Goal: Task Accomplishment & Management: Manage account settings

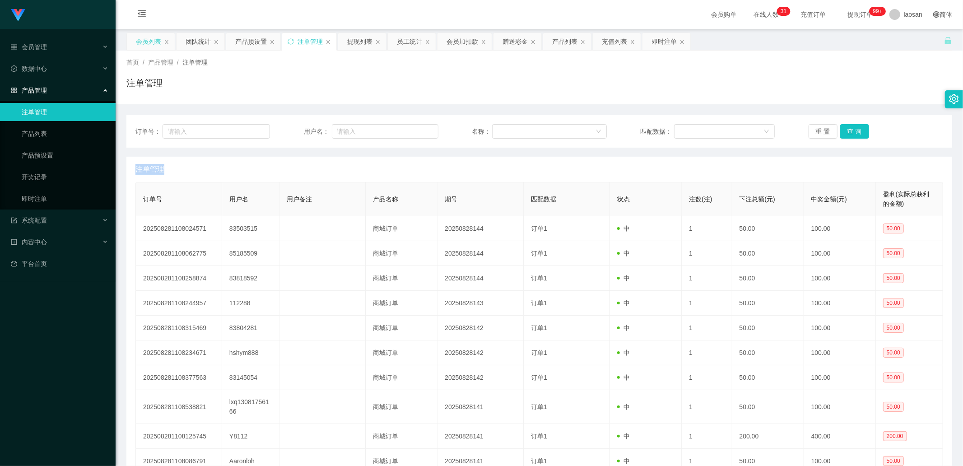
click at [129, 38] on div "会员列表" at bounding box center [151, 41] width 48 height 17
click at [155, 42] on div "会员列表" at bounding box center [148, 41] width 25 height 17
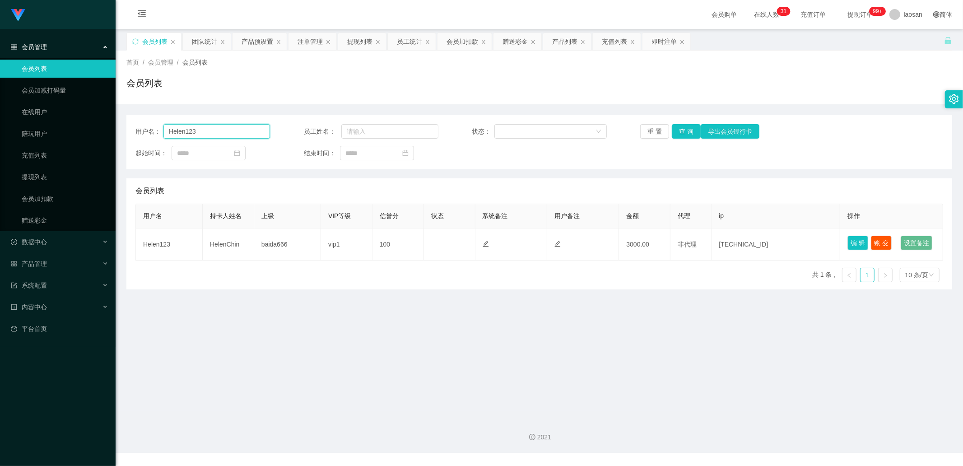
click at [208, 129] on input "Helen123" at bounding box center [216, 131] width 106 height 14
drag, startPoint x: 209, startPoint y: 129, endPoint x: 113, endPoint y: 110, distance: 97.6
click at [113, 110] on section "Jingdong工作台代理端 会员管理 会员列表 会员加减打码量 在线用户 陪玩用户 充值列表 提现列表 会员加扣款 赠送彩金 数据中心 产品管理 注单管理 …" at bounding box center [481, 226] width 963 height 453
click at [683, 130] on button "查 询" at bounding box center [685, 131] width 29 height 14
paste input "Sandyteh90"
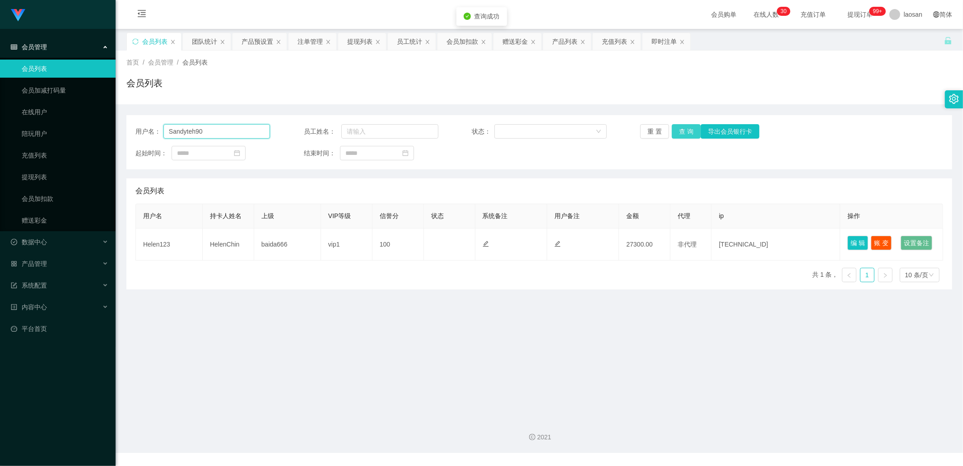
type input "Sandyteh90"
click at [686, 125] on button "查 询" at bounding box center [685, 131] width 29 height 14
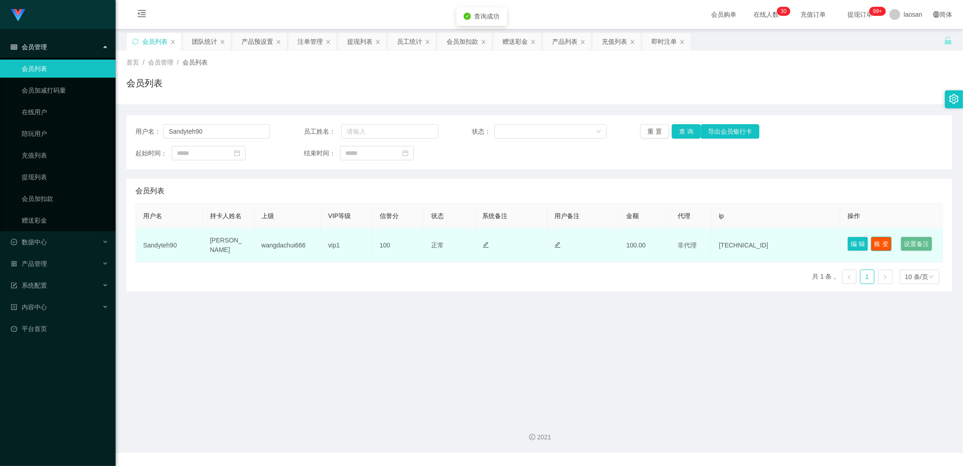
click at [876, 241] on button "账 变" at bounding box center [880, 243] width 21 height 14
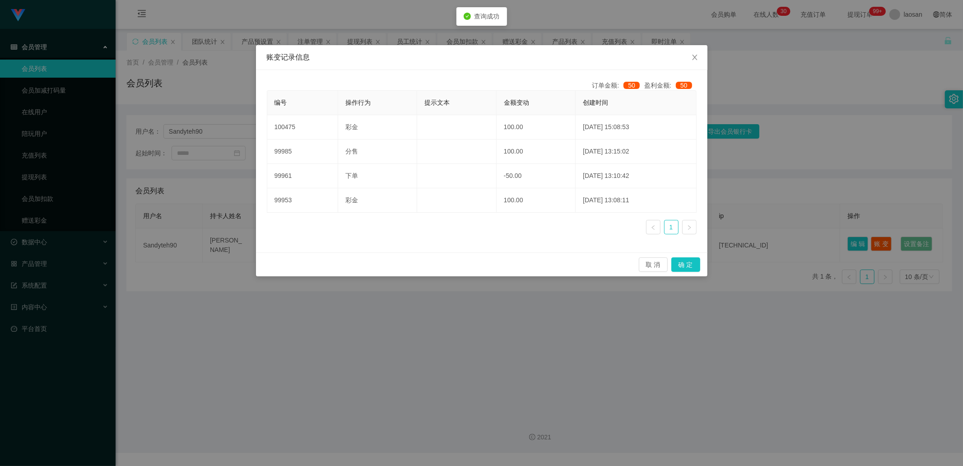
click at [792, 190] on div "账变记录信息 订单金额: 50 盈利金额: 50 编号 操作行为 提示文本 金额变动 创建时间 100475 彩金 100.00 2025-08-28 15:…" at bounding box center [481, 233] width 963 height 466
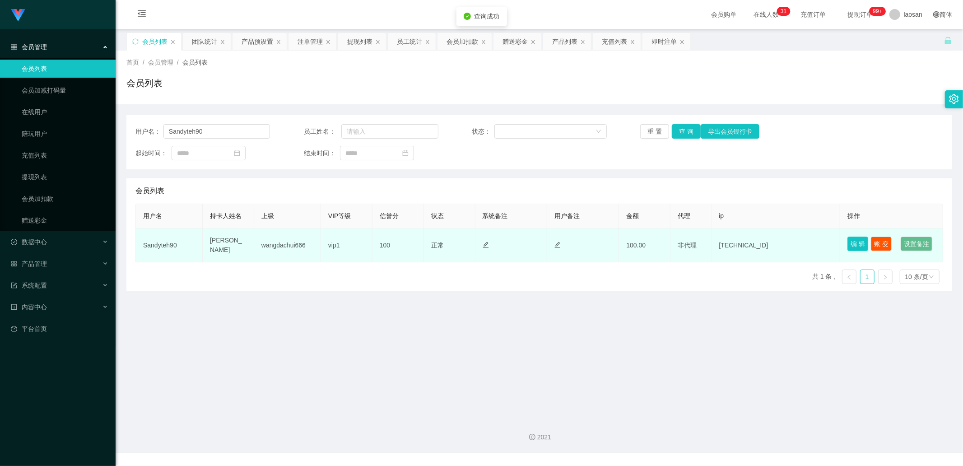
click at [847, 238] on button "编 辑" at bounding box center [857, 243] width 21 height 14
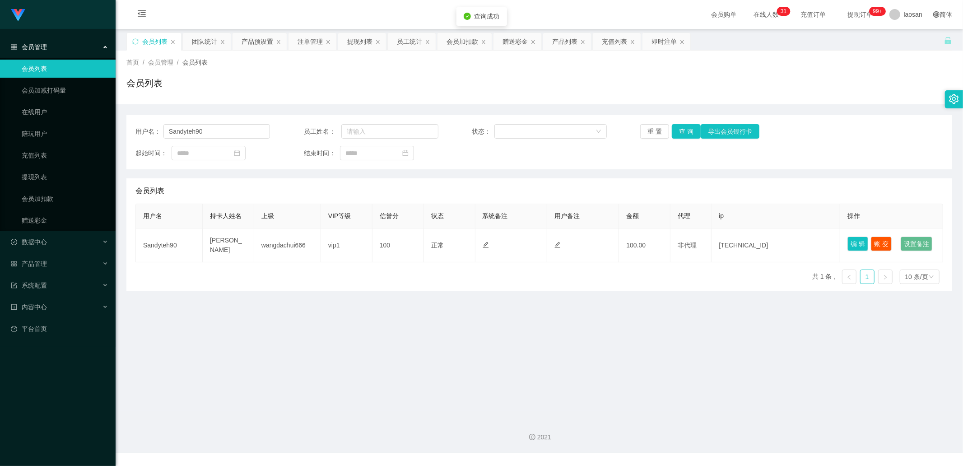
type input "Sandyteh90"
type input "[PERSON_NAME]"
drag, startPoint x: 824, startPoint y: 165, endPoint x: 820, endPoint y: 167, distance: 4.6
click at [824, 165] on div "用户名： Sandyteh90 员工姓名： 状态： 重 置 查 询 导出会员银行卡 起始时间： 结束时间：" at bounding box center [538, 142] width 825 height 54
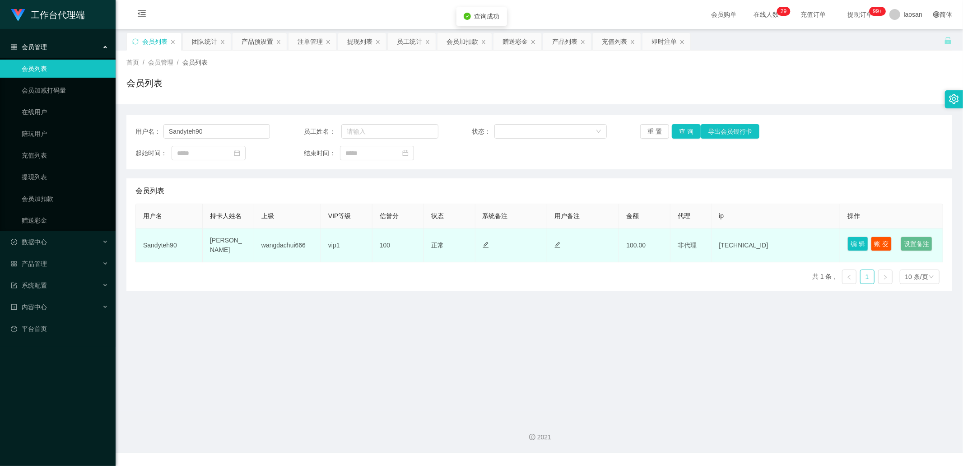
click at [840, 239] on td "编 辑 账 变 设置备注" at bounding box center [891, 245] width 103 height 34
click at [855, 241] on button "编 辑" at bounding box center [857, 243] width 21 height 14
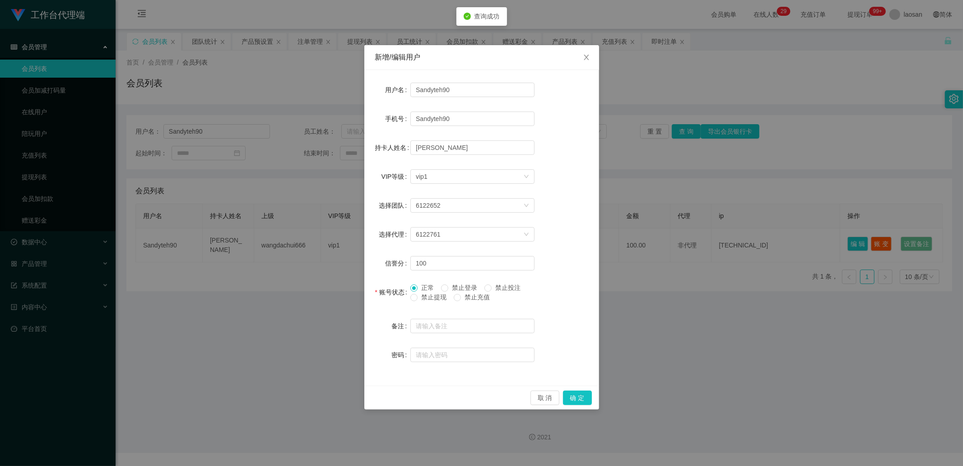
click at [436, 298] on span "禁止提现" at bounding box center [433, 296] width 32 height 7
click at [576, 398] on button "确 定" at bounding box center [577, 397] width 29 height 14
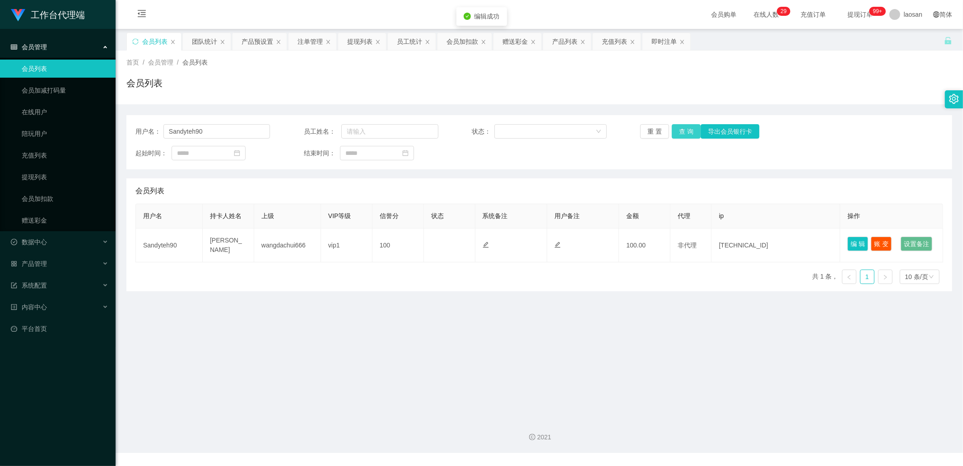
click at [687, 133] on button "查 询" at bounding box center [685, 131] width 29 height 14
click at [687, 133] on div "重 置 查 询 导出会员银行卡" at bounding box center [707, 131] width 134 height 14
drag, startPoint x: 218, startPoint y: 130, endPoint x: 141, endPoint y: 121, distance: 76.7
click at [143, 122] on div "用户名： Sandyteh90 员工姓名： 状态： 重 置 查 询 导出会员银行卡 起始时间： 结束时间：" at bounding box center [538, 142] width 825 height 54
paste input "BB4869"
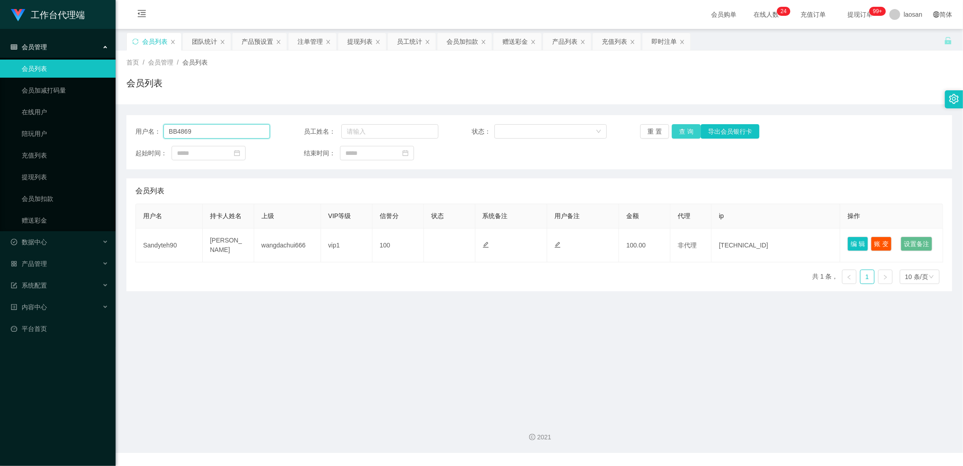
type input "BB4869"
drag, startPoint x: 677, startPoint y: 128, endPoint x: 676, endPoint y: 137, distance: 9.5
click at [676, 128] on button "查 询" at bounding box center [685, 131] width 29 height 14
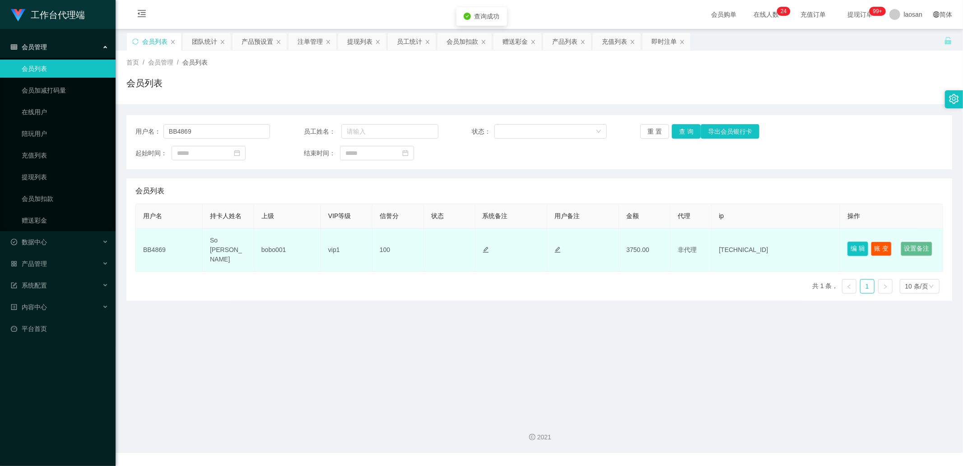
click at [850, 241] on button "编 辑" at bounding box center [857, 248] width 21 height 14
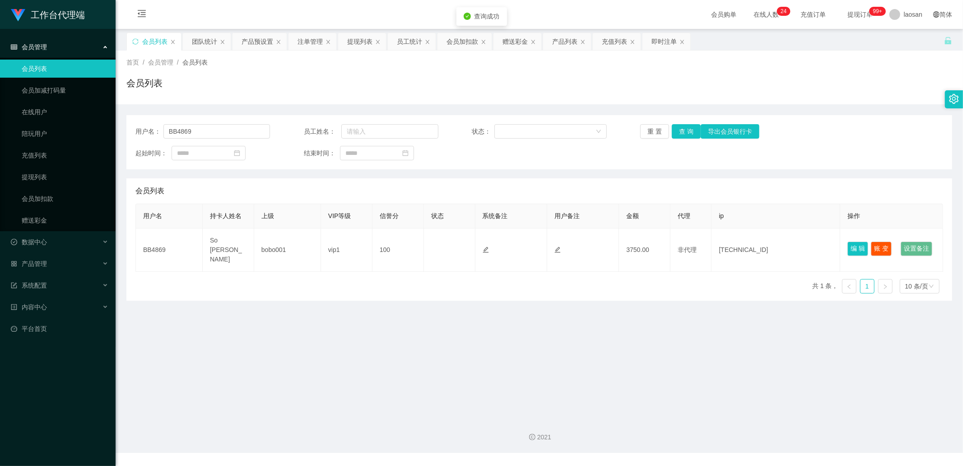
type input "BB4869"
type input "So [PERSON_NAME]"
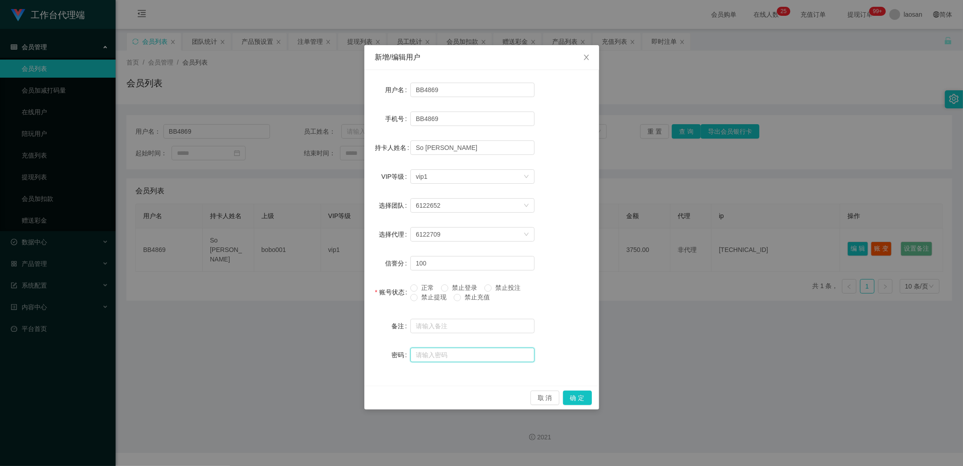
click at [431, 352] on input "text" at bounding box center [472, 354] width 124 height 14
type input "123456"
click at [572, 398] on button "确 定" at bounding box center [577, 397] width 29 height 14
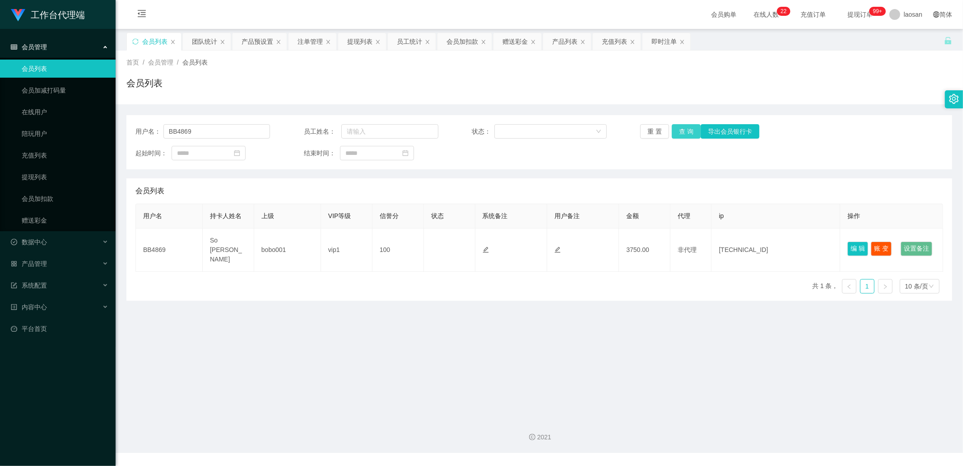
click at [680, 129] on button "查 询" at bounding box center [685, 131] width 29 height 14
click at [264, 41] on div "产品预设置" at bounding box center [257, 41] width 32 height 17
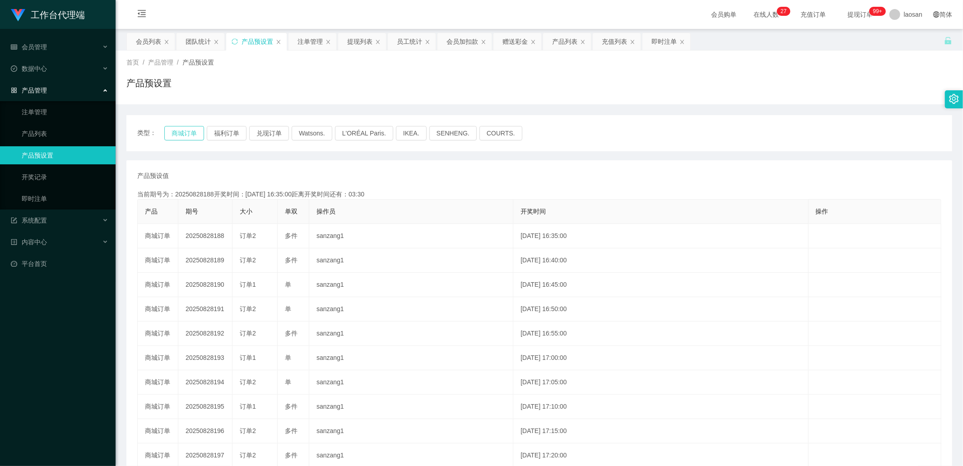
click at [193, 131] on button "商城订单" at bounding box center [184, 133] width 40 height 14
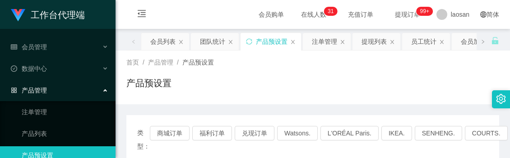
click at [267, 79] on div "产品预设置" at bounding box center [312, 86] width 373 height 21
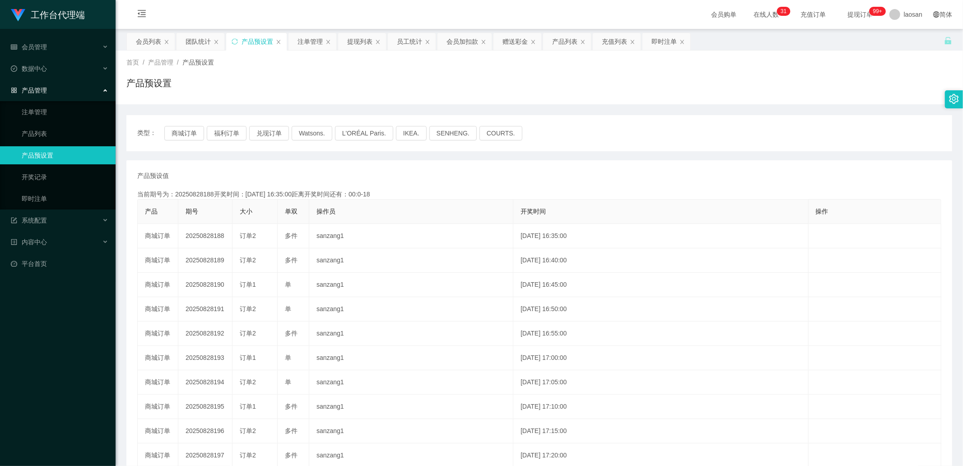
drag, startPoint x: 366, startPoint y: 42, endPoint x: 326, endPoint y: 83, distance: 57.1
click at [366, 42] on div "提现列表" at bounding box center [359, 41] width 25 height 17
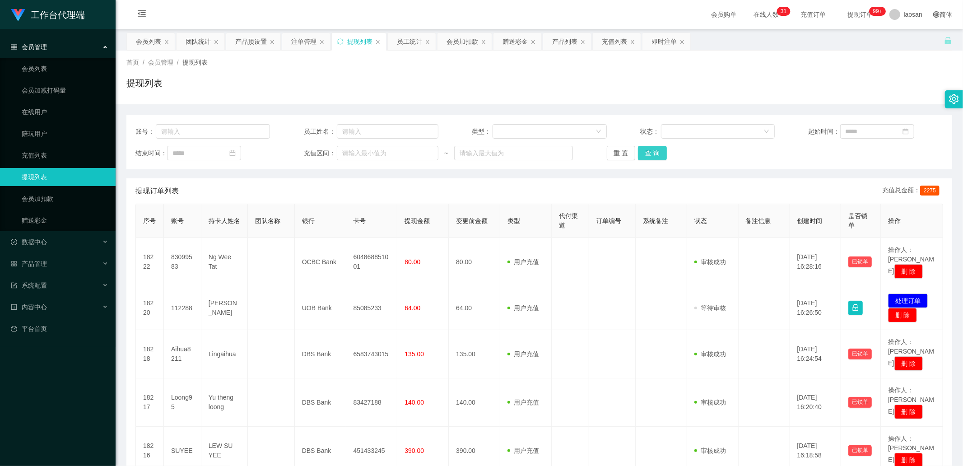
click at [647, 150] on button "查 询" at bounding box center [652, 153] width 29 height 14
click at [647, 150] on div "重 置 查 询" at bounding box center [673, 153] width 134 height 14
click at [647, 150] on button "查 询" at bounding box center [652, 153] width 29 height 14
click at [647, 150] on div "重 置 查 询" at bounding box center [673, 153] width 134 height 14
click at [647, 150] on button "查 询" at bounding box center [657, 153] width 39 height 14
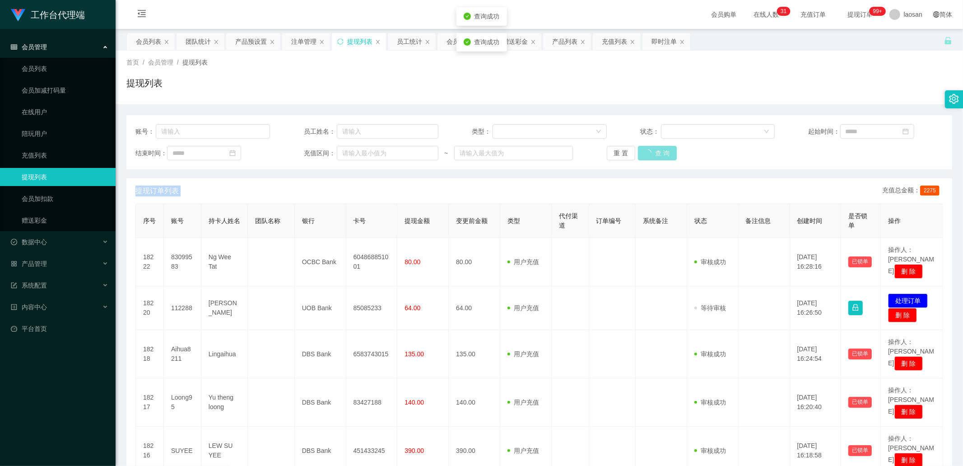
drag, startPoint x: 647, startPoint y: 150, endPoint x: 643, endPoint y: 158, distance: 8.7
click at [647, 150] on div "重 置 查 询" at bounding box center [673, 153] width 134 height 14
click at [645, 153] on button "查 询" at bounding box center [652, 153] width 29 height 14
click at [645, 153] on div "重 置 查 询" at bounding box center [673, 153] width 134 height 14
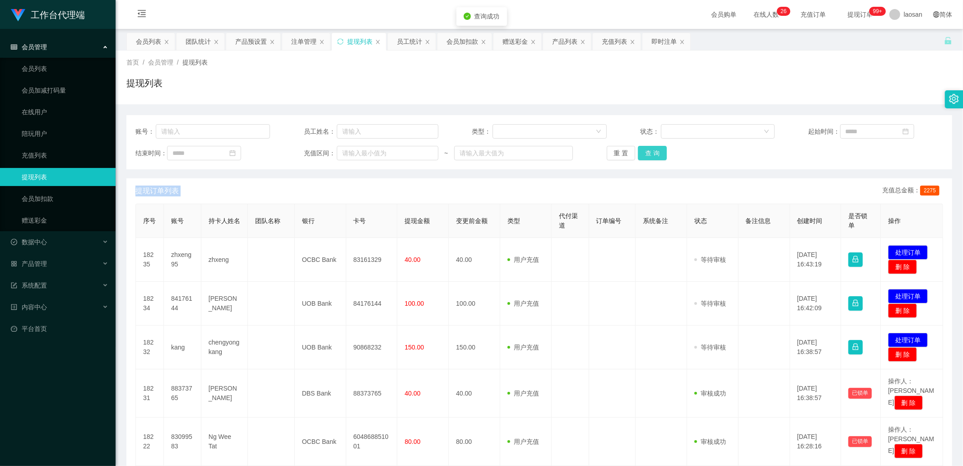
click at [645, 153] on button "查 询" at bounding box center [652, 153] width 29 height 14
click at [653, 147] on button "查 询" at bounding box center [652, 153] width 29 height 14
click at [653, 147] on div "重 置 查 询" at bounding box center [673, 153] width 134 height 14
click at [653, 153] on button "查 询" at bounding box center [652, 153] width 29 height 14
click at [653, 153] on div "重 置 查 询" at bounding box center [673, 153] width 134 height 14
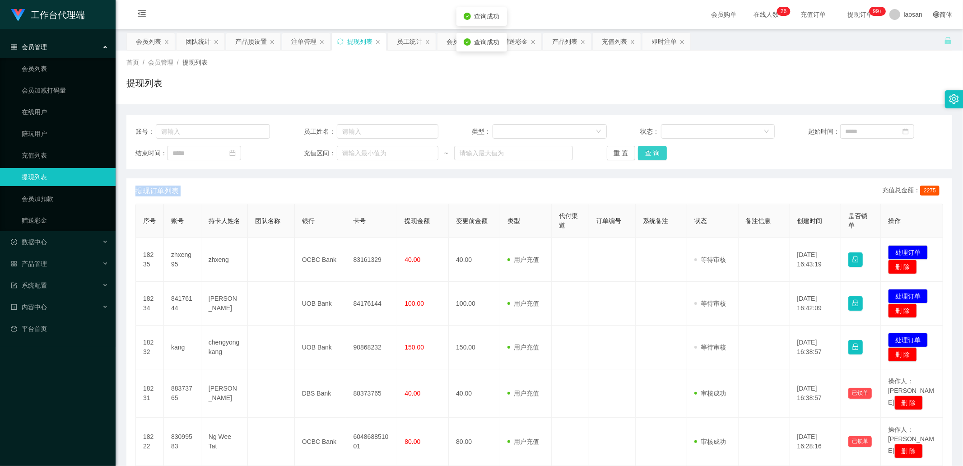
drag, startPoint x: 653, startPoint y: 153, endPoint x: 592, endPoint y: 147, distance: 61.2
click at [653, 153] on button "查 询" at bounding box center [652, 153] width 29 height 14
drag, startPoint x: 567, startPoint y: 46, endPoint x: 555, endPoint y: 68, distance: 24.2
click at [567, 46] on div "产品列表" at bounding box center [564, 41] width 25 height 17
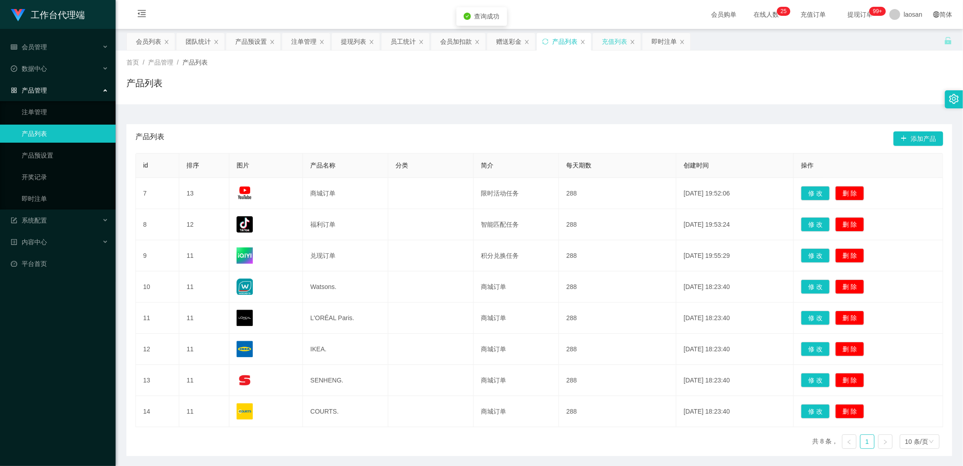
click at [613, 37] on div "充值列表" at bounding box center [614, 41] width 25 height 17
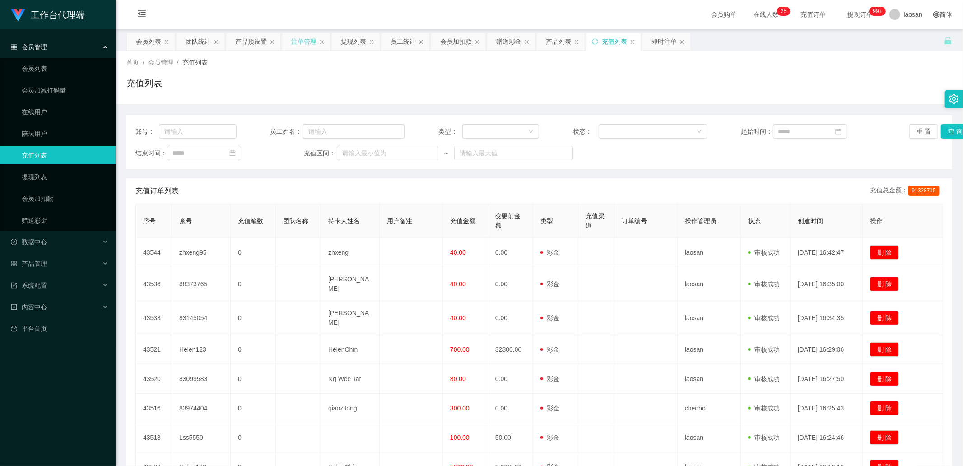
click at [297, 43] on div "注单管理" at bounding box center [303, 41] width 25 height 17
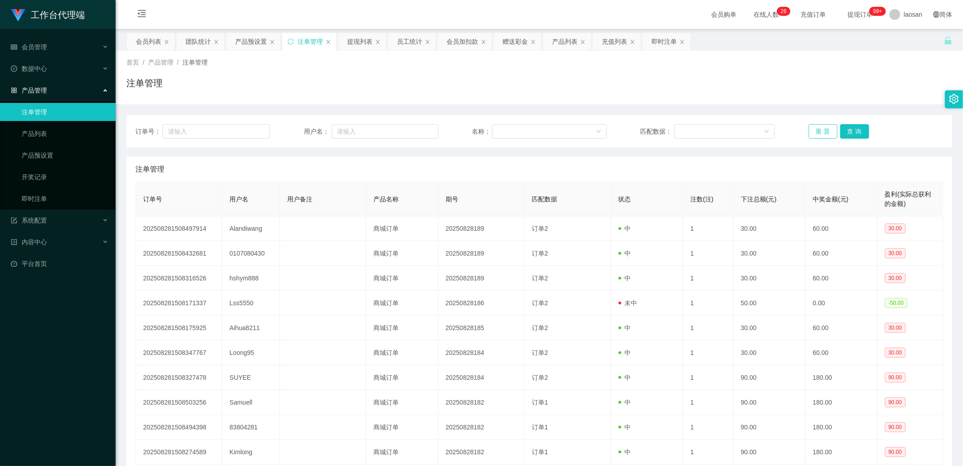
click at [814, 132] on button "重 置" at bounding box center [822, 131] width 29 height 14
click at [852, 133] on button "查 询" at bounding box center [854, 131] width 29 height 14
click at [852, 133] on div "重 置 查 询" at bounding box center [875, 131] width 134 height 14
click at [852, 133] on button "查 询" at bounding box center [854, 131] width 29 height 14
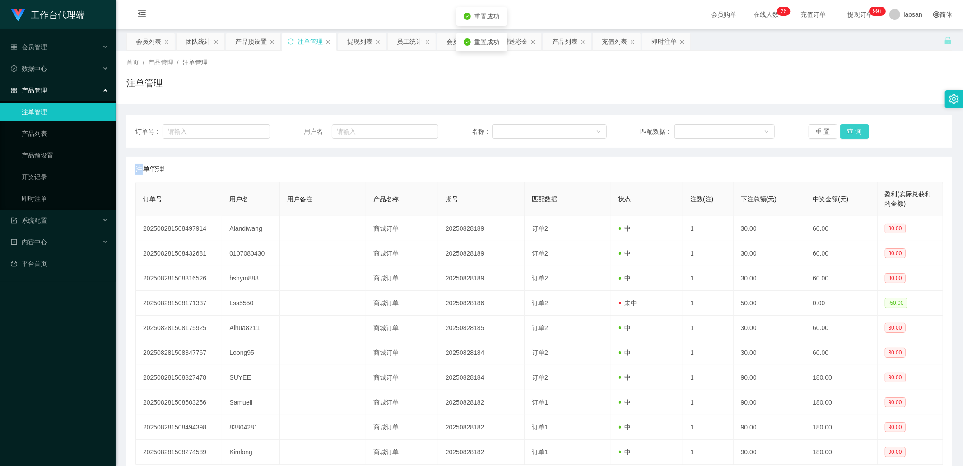
click at [852, 133] on div "重 置 查 询" at bounding box center [875, 131] width 134 height 14
click at [33, 219] on span "系统配置" at bounding box center [29, 220] width 36 height 7
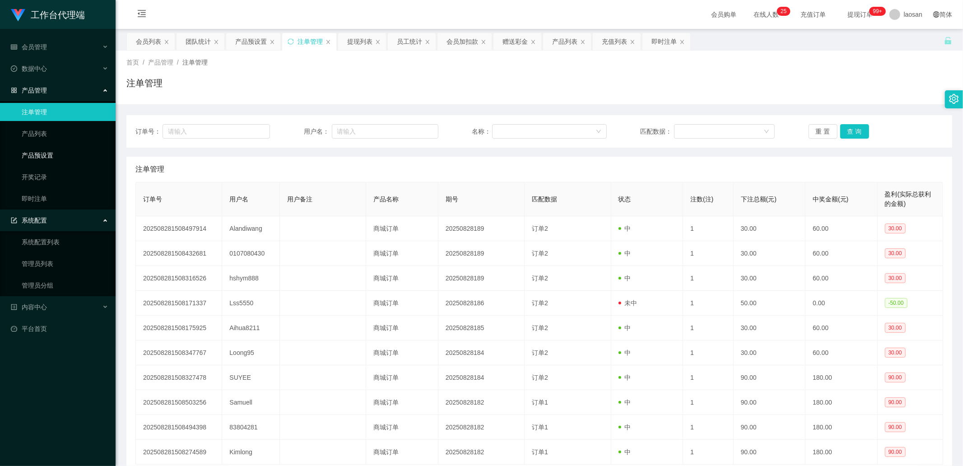
click at [58, 155] on link "产品预设置" at bounding box center [65, 155] width 87 height 18
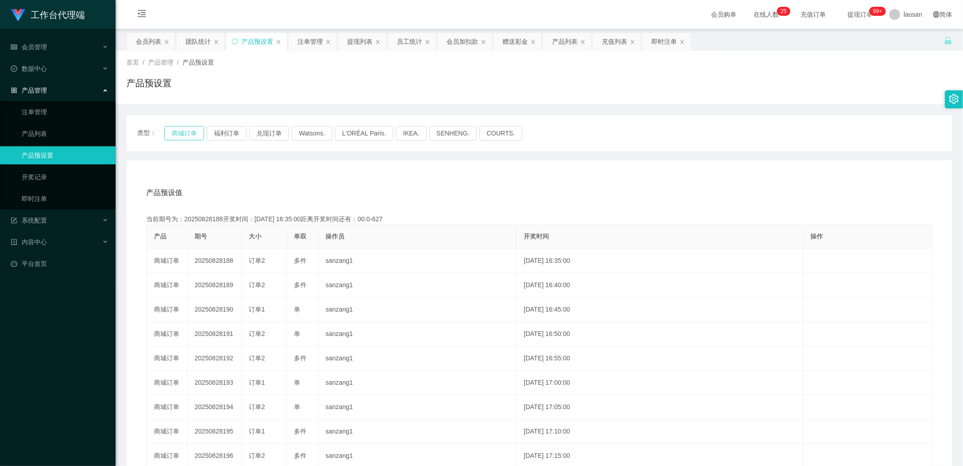
click at [190, 132] on button "商城订单" at bounding box center [184, 133] width 40 height 14
drag, startPoint x: 146, startPoint y: 42, endPoint x: 158, endPoint y: 52, distance: 15.7
click at [146, 42] on div "会员列表" at bounding box center [148, 41] width 25 height 17
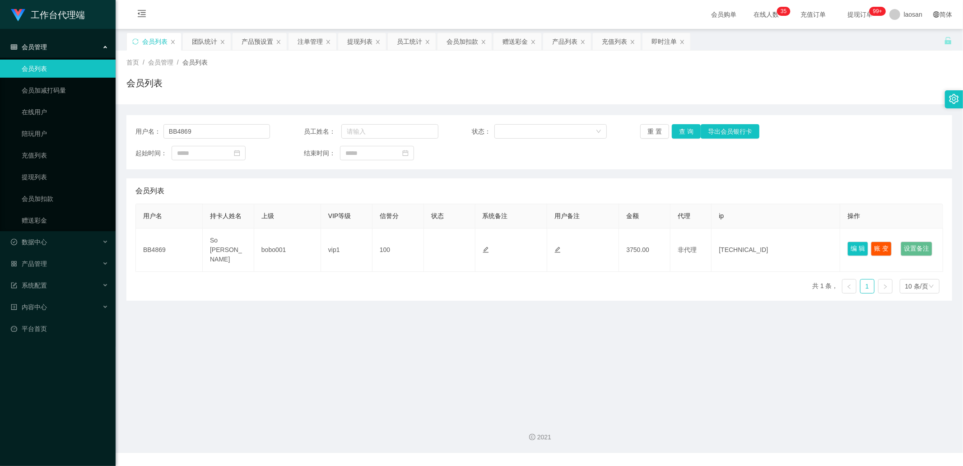
drag, startPoint x: 208, startPoint y: 39, endPoint x: 222, endPoint y: 61, distance: 26.2
click at [208, 39] on div "团队统计" at bounding box center [204, 41] width 25 height 17
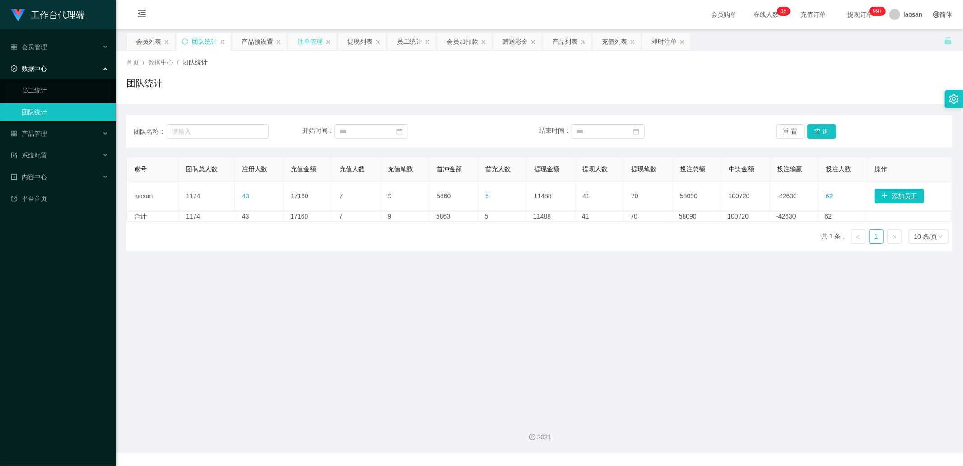
drag, startPoint x: 304, startPoint y: 42, endPoint x: 300, endPoint y: 44, distance: 5.0
click at [304, 42] on div "注单管理" at bounding box center [309, 41] width 25 height 17
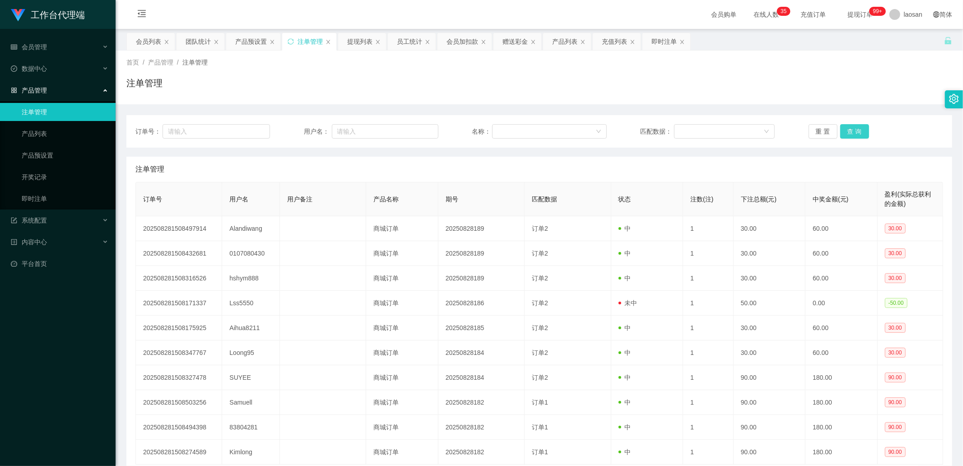
click at [853, 132] on button "查 询" at bounding box center [854, 131] width 29 height 14
click at [853, 132] on div "重 置 查 询" at bounding box center [875, 131] width 134 height 14
click at [853, 132] on button "查 询" at bounding box center [854, 131] width 29 height 14
click at [847, 128] on button "查 询" at bounding box center [854, 131] width 29 height 14
click at [847, 128] on div "重 置 查 询" at bounding box center [875, 131] width 134 height 14
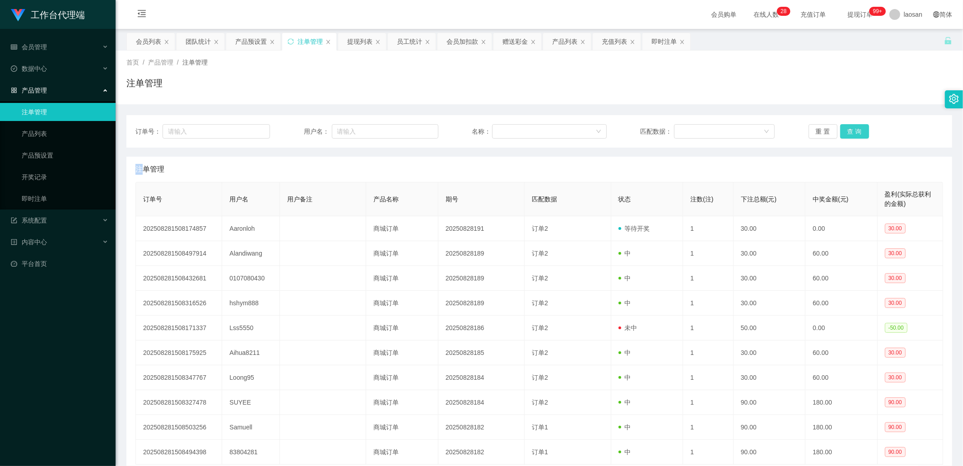
click at [849, 128] on button "查 询" at bounding box center [854, 131] width 29 height 14
click at [850, 128] on button "查 询" at bounding box center [854, 131] width 29 height 14
click at [850, 128] on div "重 置 查 询" at bounding box center [875, 131] width 134 height 14
click at [858, 125] on button "查 询" at bounding box center [854, 131] width 29 height 14
click at [853, 128] on button "查 询" at bounding box center [854, 131] width 29 height 14
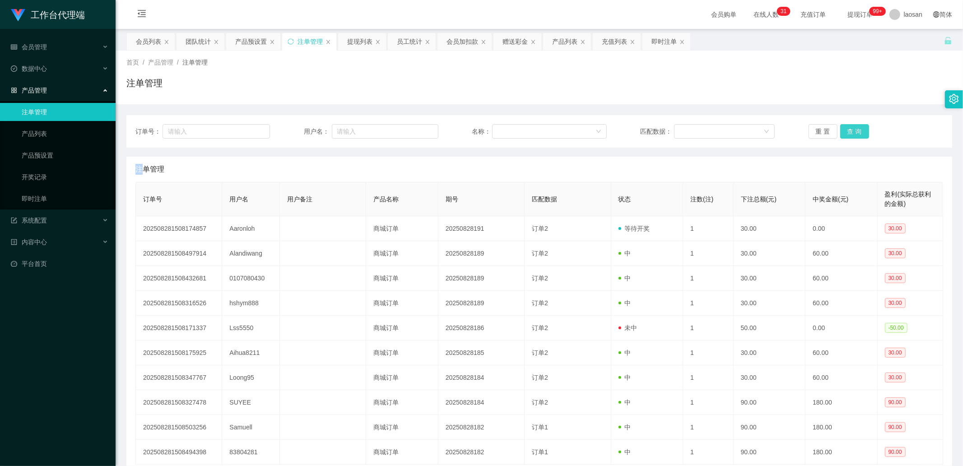
click at [853, 128] on div "重 置 查 询" at bounding box center [875, 131] width 134 height 14
click at [850, 130] on button "查 询" at bounding box center [854, 131] width 29 height 14
click at [850, 130] on div "重 置 查 询" at bounding box center [875, 131] width 134 height 14
click at [850, 130] on button "查 询" at bounding box center [854, 131] width 29 height 14
click at [850, 130] on div "重 置 查 询" at bounding box center [875, 131] width 134 height 14
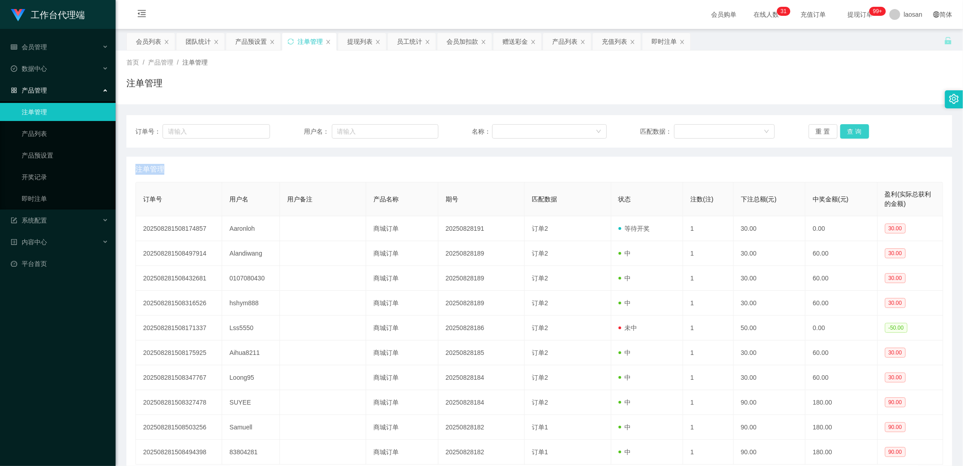
click at [850, 130] on button "查 询" at bounding box center [854, 131] width 29 height 14
click at [850, 130] on div "重 置 查 询" at bounding box center [875, 131] width 134 height 14
click at [850, 130] on button "查 询" at bounding box center [854, 131] width 29 height 14
click at [850, 130] on div "重 置 查 询" at bounding box center [875, 131] width 134 height 14
click at [850, 130] on button "查 询" at bounding box center [854, 131] width 29 height 14
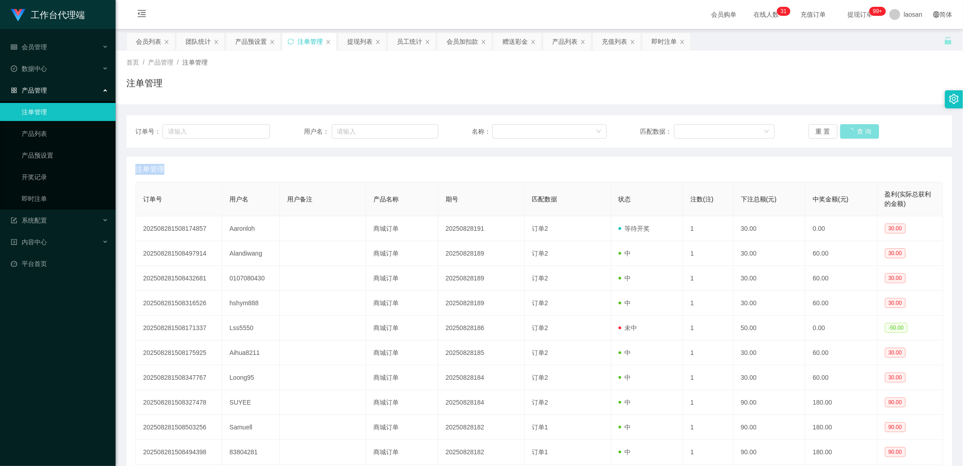
click at [850, 130] on div "重 置 查 询" at bounding box center [875, 131] width 134 height 14
click at [850, 130] on button "查 询" at bounding box center [854, 131] width 29 height 14
click at [850, 130] on div "重 置 查 询" at bounding box center [875, 131] width 134 height 14
click at [850, 130] on button "查 询" at bounding box center [854, 131] width 29 height 14
click at [850, 130] on div "重 置 查 询" at bounding box center [875, 131] width 134 height 14
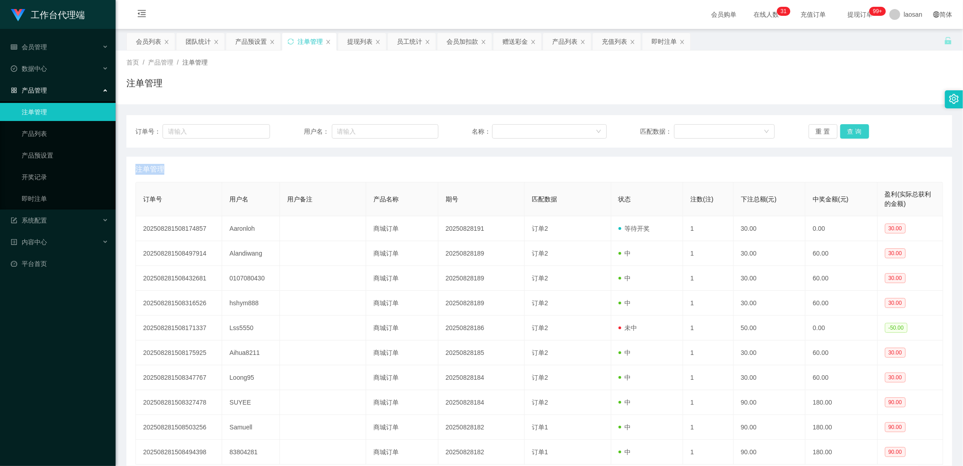
click at [850, 130] on button "查 询" at bounding box center [854, 131] width 29 height 14
click at [850, 130] on div "重 置 查 询" at bounding box center [875, 131] width 134 height 14
click at [850, 130] on button "查 询" at bounding box center [854, 131] width 29 height 14
click at [850, 130] on div "重 置 查 询" at bounding box center [875, 131] width 134 height 14
click at [850, 130] on button "查 询" at bounding box center [854, 131] width 29 height 14
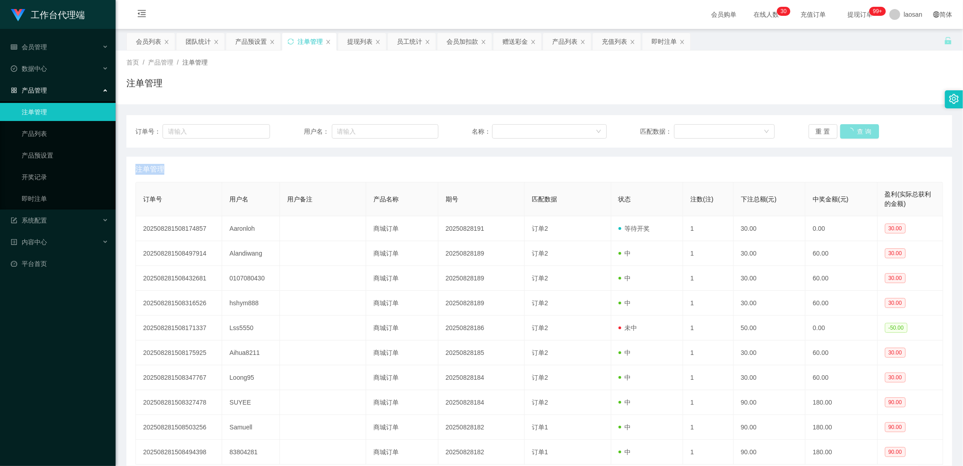
click at [850, 130] on div "重 置 查 询" at bounding box center [875, 131] width 134 height 14
click at [850, 130] on button "查 询" at bounding box center [854, 131] width 29 height 14
click at [850, 130] on div "重 置 查 询" at bounding box center [875, 131] width 134 height 14
click at [850, 130] on button "查 询" at bounding box center [854, 131] width 29 height 14
click at [850, 130] on div "重 置 查 询" at bounding box center [875, 131] width 134 height 14
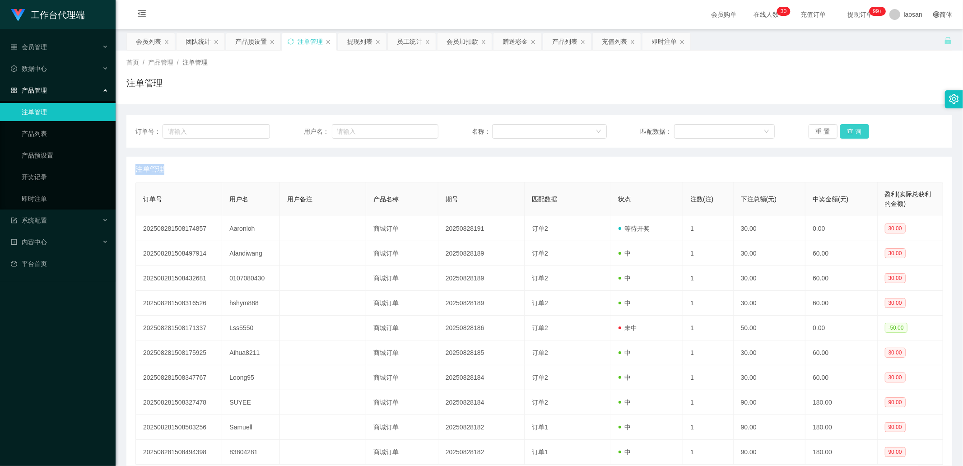
click at [850, 130] on button "查 询" at bounding box center [854, 131] width 29 height 14
click at [850, 130] on div "重 置 查 询" at bounding box center [875, 131] width 134 height 14
click at [850, 130] on button "查 询" at bounding box center [854, 131] width 29 height 14
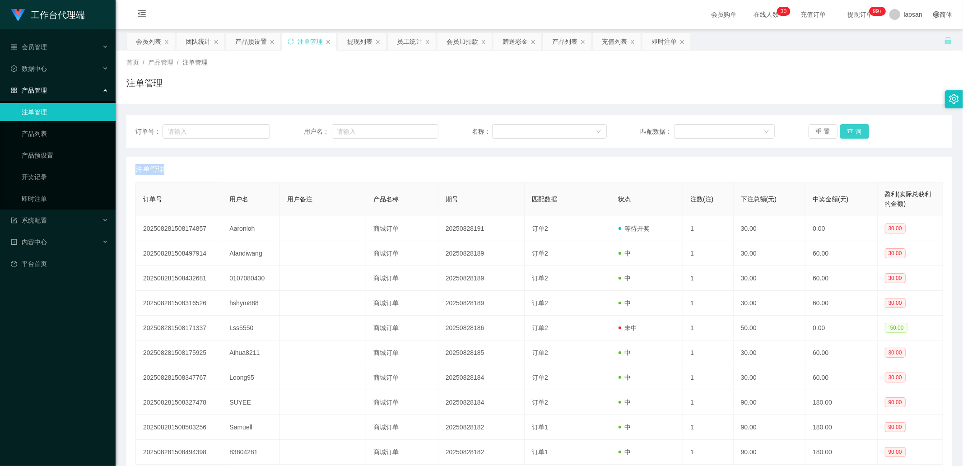
click at [850, 130] on button "查 询" at bounding box center [854, 131] width 29 height 14
click at [850, 130] on div "重 置 查 询" at bounding box center [875, 131] width 134 height 14
click at [850, 130] on button "查 询" at bounding box center [854, 131] width 29 height 14
click at [850, 130] on div "重 置 查 询" at bounding box center [875, 131] width 134 height 14
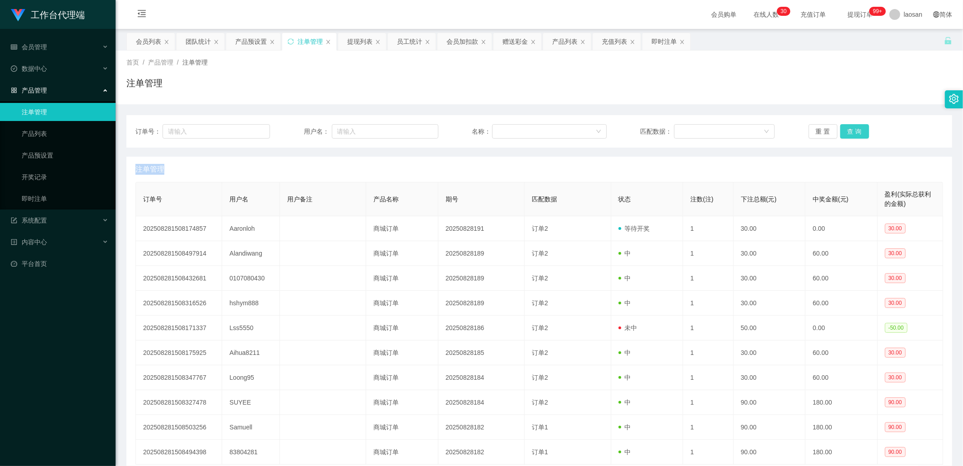
click at [850, 130] on button "查 询" at bounding box center [854, 131] width 29 height 14
click at [850, 130] on div "重 置 查 询" at bounding box center [875, 131] width 134 height 14
click at [850, 130] on button "查 询" at bounding box center [854, 131] width 29 height 14
click at [849, 128] on button "查 询" at bounding box center [854, 131] width 29 height 14
click at [849, 128] on div "重 置 查 询" at bounding box center [875, 131] width 134 height 14
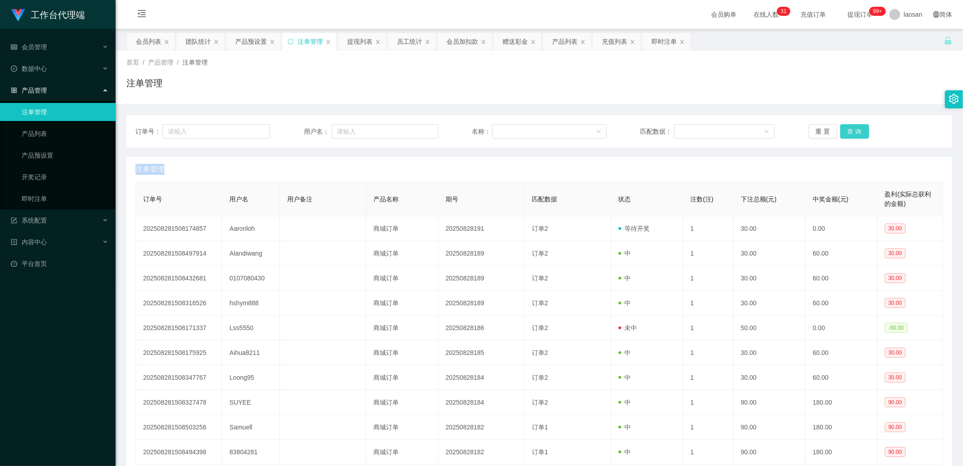
click at [853, 130] on button "查 询" at bounding box center [854, 131] width 29 height 14
click at [853, 130] on div "重 置 查 询" at bounding box center [875, 131] width 134 height 14
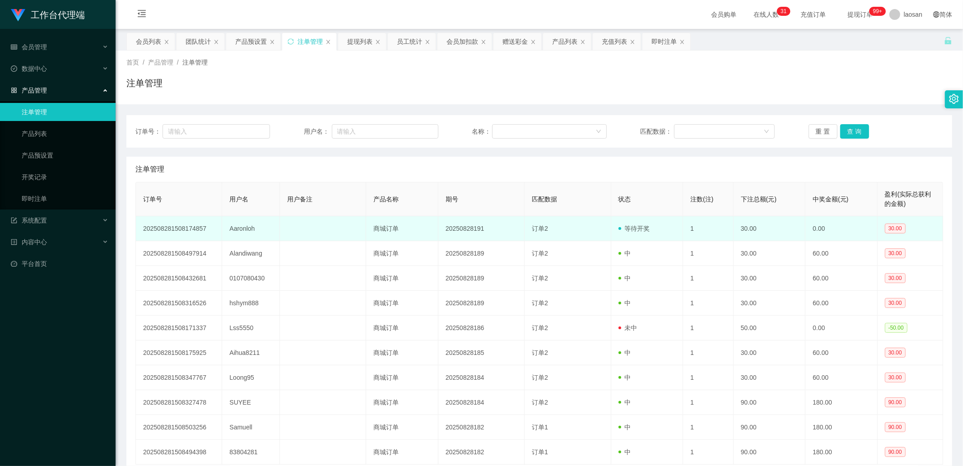
click at [627, 227] on span "等待开奖" at bounding box center [634, 228] width 32 height 7
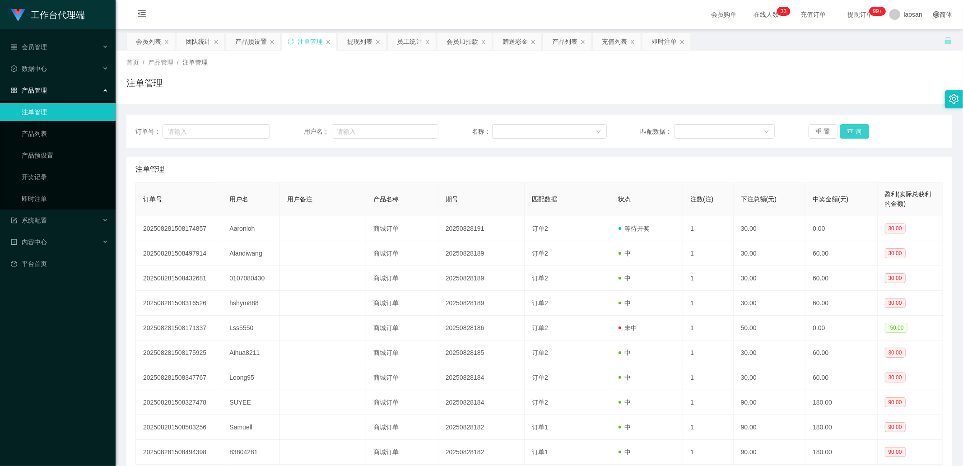
click at [854, 129] on button "查 询" at bounding box center [854, 131] width 29 height 14
click at [854, 129] on div "重 置 查 询" at bounding box center [875, 131] width 134 height 14
click at [854, 129] on button "查 询" at bounding box center [854, 131] width 29 height 14
click at [855, 127] on button "查 询" at bounding box center [854, 131] width 29 height 14
click at [854, 127] on div "重 置 查 询" at bounding box center [875, 131] width 134 height 14
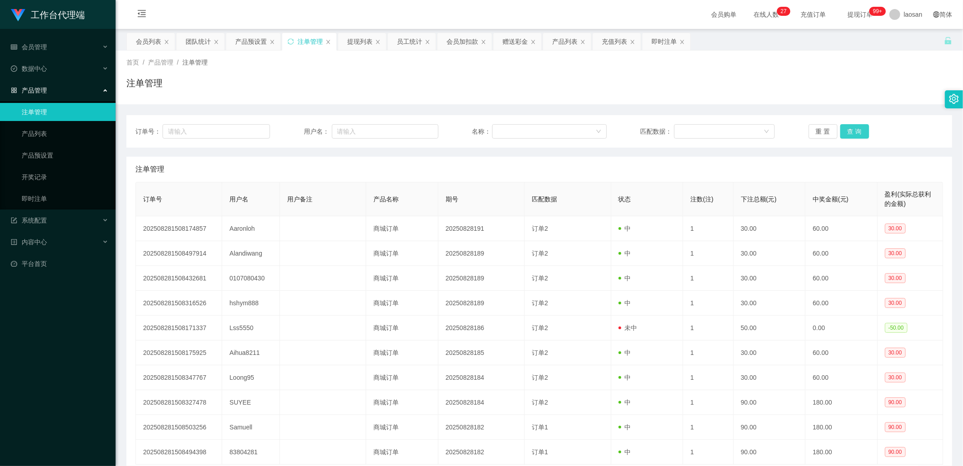
click at [854, 127] on button "查 询" at bounding box center [854, 131] width 29 height 14
click at [298, 41] on div "注单管理" at bounding box center [309, 41] width 25 height 17
drag, startPoint x: 237, startPoint y: 43, endPoint x: 253, endPoint y: 54, distance: 19.4
click at [237, 43] on div "产品预设置" at bounding box center [251, 41] width 32 height 17
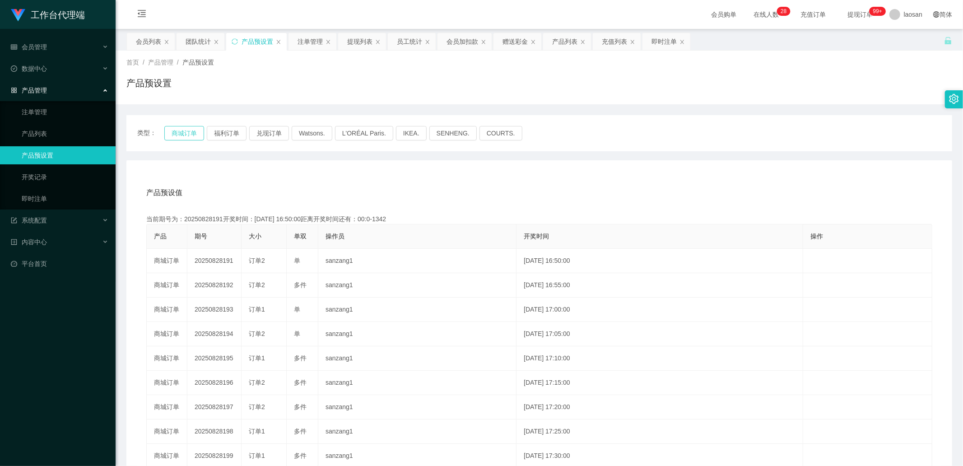
click at [182, 129] on button "商城订单" at bounding box center [184, 133] width 40 height 14
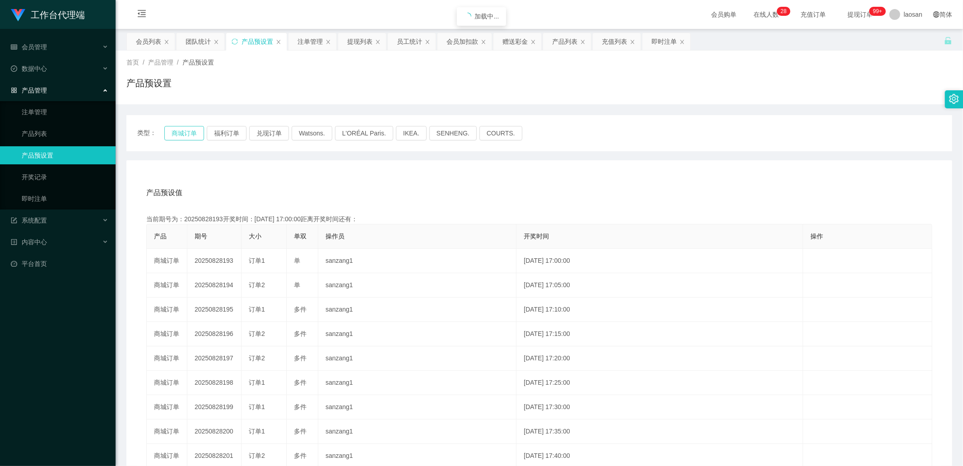
click at [182, 130] on button "商城订单" at bounding box center [184, 133] width 40 height 14
drag, startPoint x: 354, startPoint y: 44, endPoint x: 390, endPoint y: 66, distance: 42.3
click at [354, 44] on div "提现列表" at bounding box center [359, 41] width 25 height 17
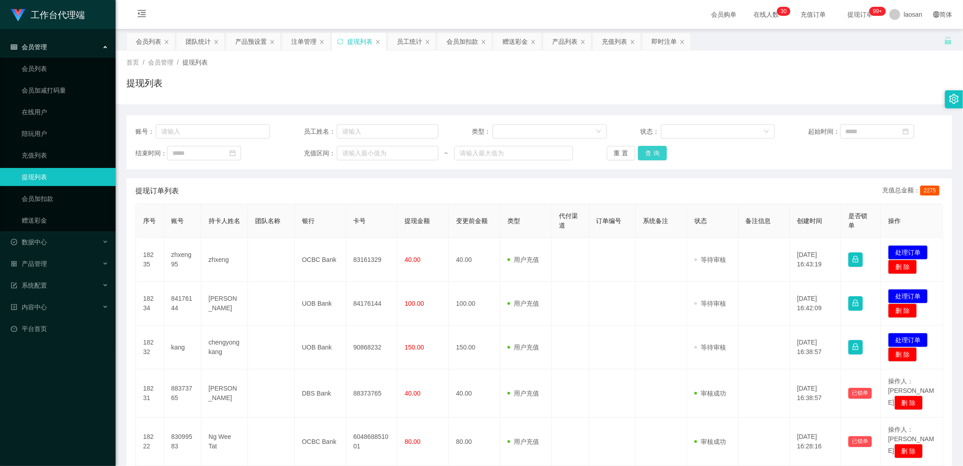
drag, startPoint x: 650, startPoint y: 145, endPoint x: 653, endPoint y: 155, distance: 10.0
click at [650, 146] on button "查 询" at bounding box center [652, 153] width 29 height 14
click at [653, 155] on div "重 置 查 询" at bounding box center [673, 153] width 134 height 14
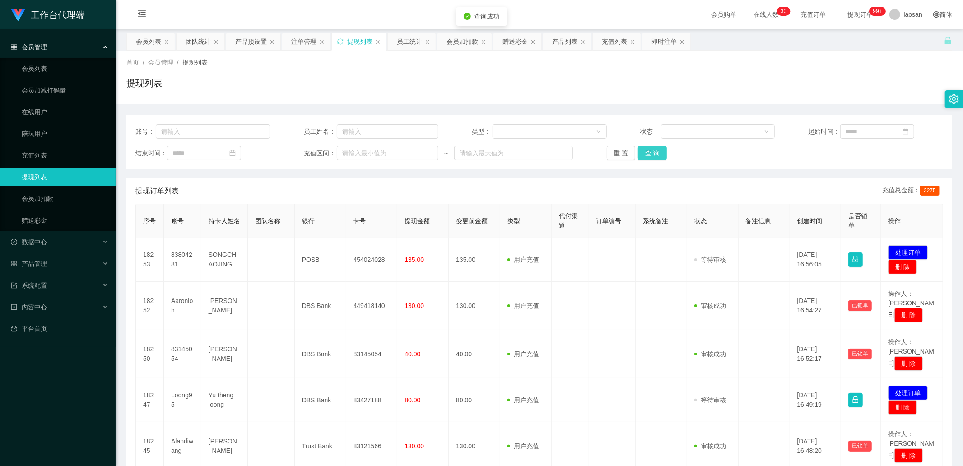
click at [653, 155] on button "查 询" at bounding box center [652, 153] width 29 height 14
click at [653, 155] on div "重 置 查 询" at bounding box center [673, 153] width 134 height 14
click at [653, 155] on button "查 询" at bounding box center [657, 153] width 39 height 14
click at [653, 155] on div "重 置 查 询" at bounding box center [673, 153] width 134 height 14
click at [653, 155] on button "查 询" at bounding box center [652, 153] width 29 height 14
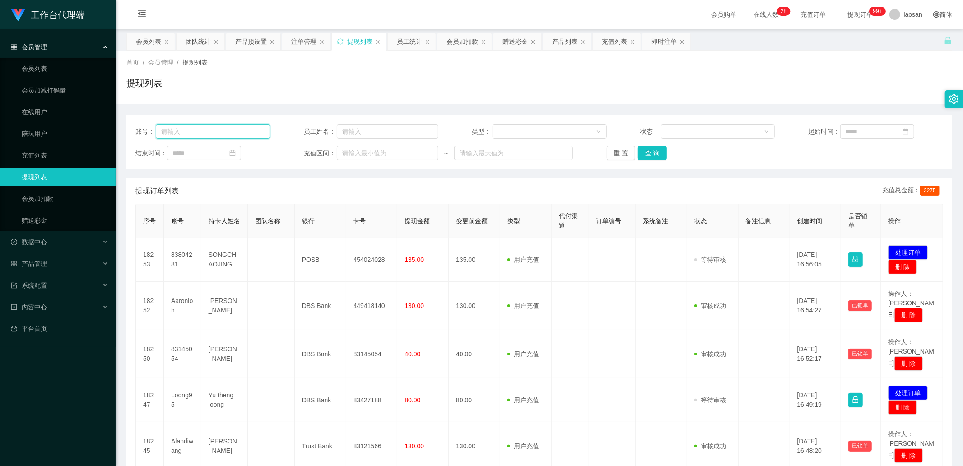
click at [232, 136] on input "text" at bounding box center [213, 131] width 114 height 14
type input "E"
type input "SELINA"
click at [646, 152] on button "查 询" at bounding box center [652, 153] width 29 height 14
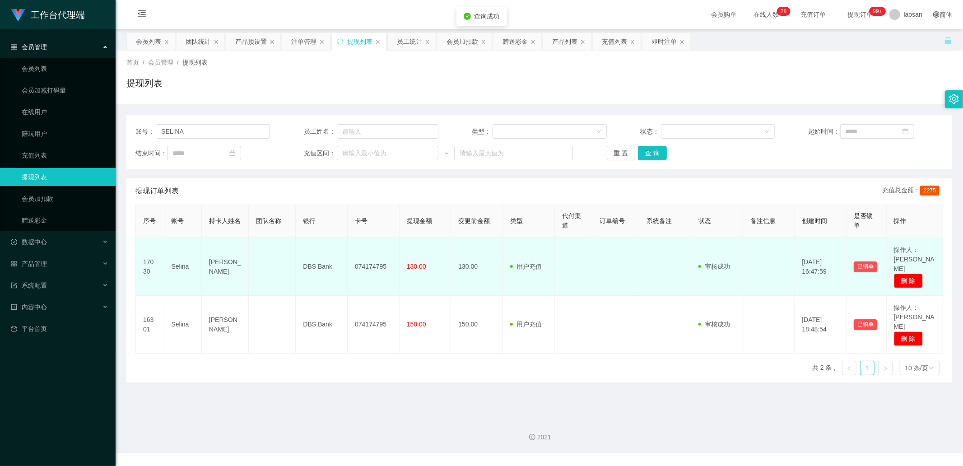
click at [187, 258] on td "Selina" at bounding box center [182, 267] width 37 height 58
click at [183, 259] on td "Selina" at bounding box center [182, 267] width 37 height 58
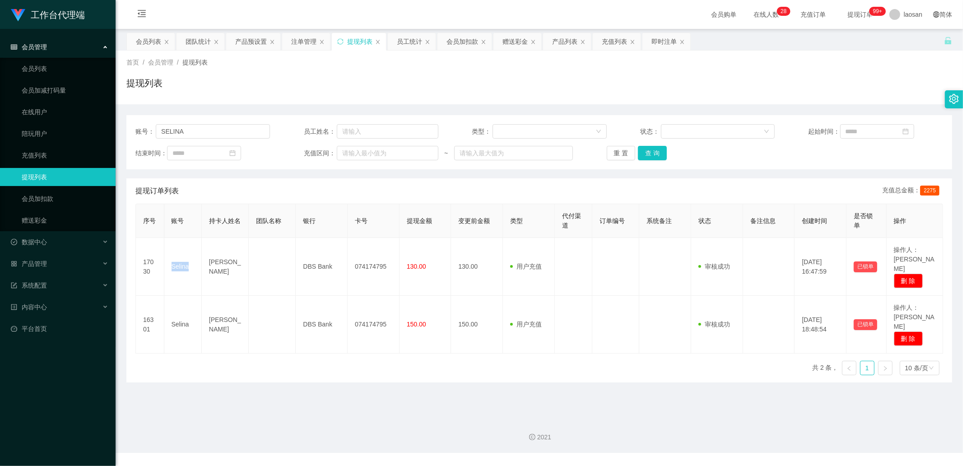
copy td "Selina"
click at [153, 37] on div "会员列表" at bounding box center [148, 41] width 25 height 17
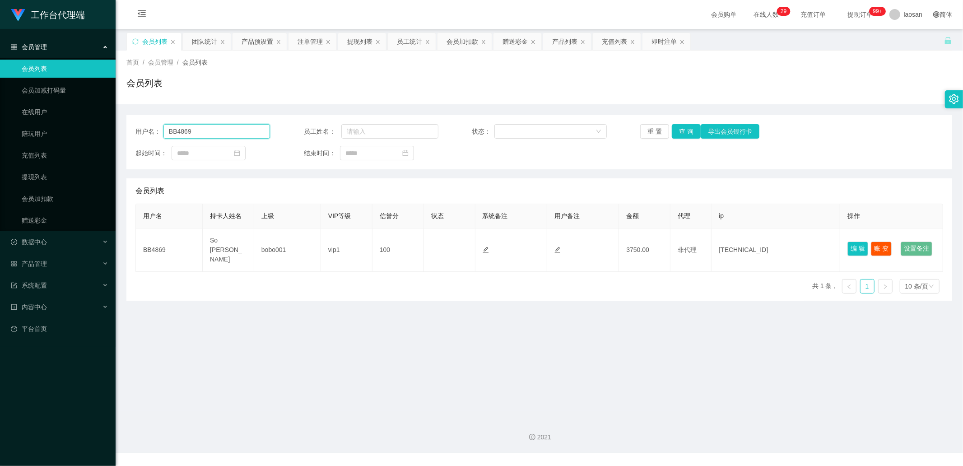
drag, startPoint x: 215, startPoint y: 136, endPoint x: 146, endPoint y: 133, distance: 69.1
click at [146, 133] on div "用户名： BB4869" at bounding box center [202, 131] width 134 height 14
paste input "Selina"
type input "Selina"
click at [685, 128] on button "查 询" at bounding box center [685, 131] width 29 height 14
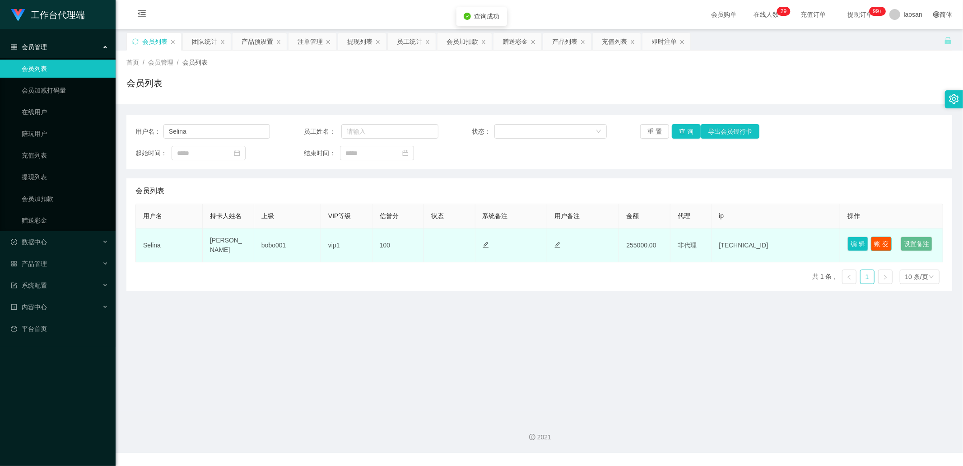
click at [878, 238] on button "账 变" at bounding box center [880, 243] width 21 height 14
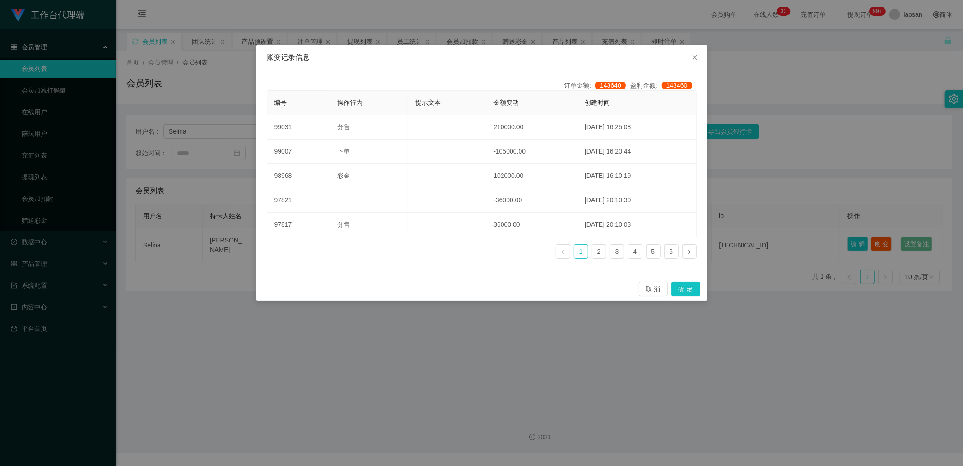
click at [867, 160] on div "账变记录信息 订单金额: 143640 盈利金额: 143460 编号 操作行为 提示文本 金额变动 创建时间 99031 分售 210000.00 [DAT…" at bounding box center [481, 233] width 963 height 466
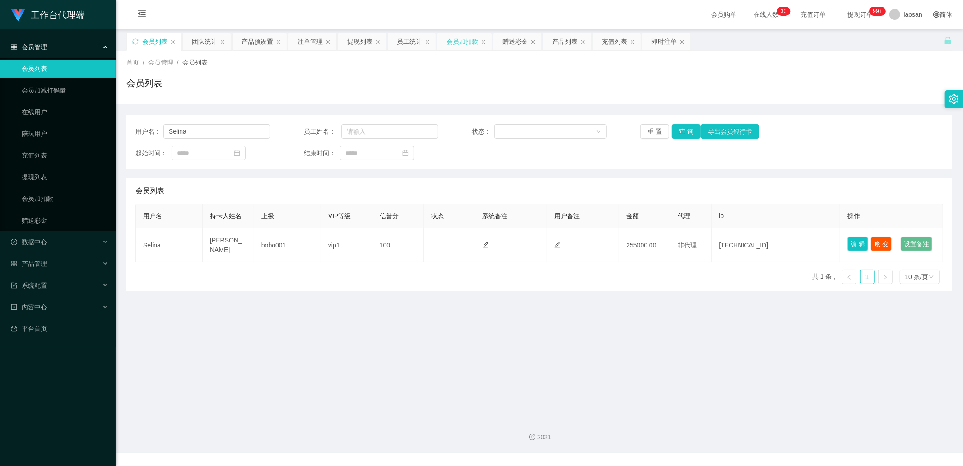
click at [458, 43] on div "会员加扣款" at bounding box center [462, 41] width 32 height 17
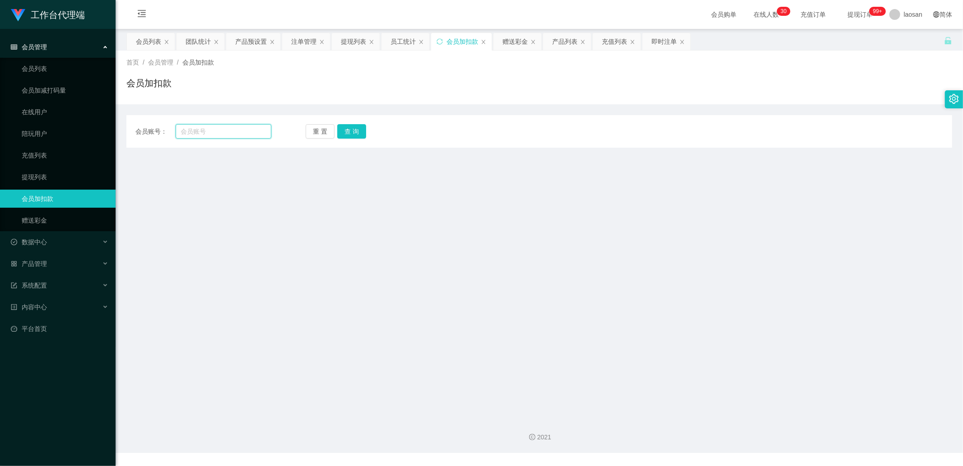
click at [245, 131] on input "text" at bounding box center [224, 131] width 96 height 14
paste input "Selina"
type input "Selina"
click at [352, 129] on button "查 询" at bounding box center [351, 131] width 29 height 14
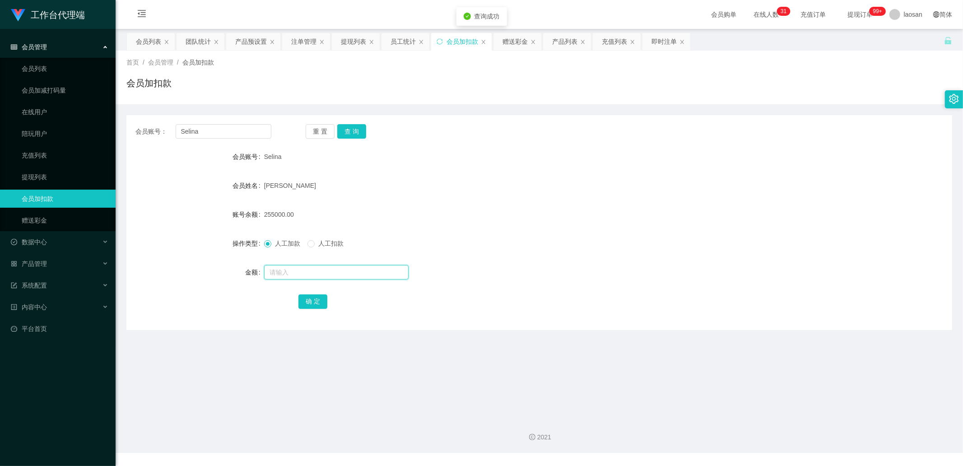
click at [287, 272] on input "text" at bounding box center [336, 272] width 144 height 14
type input "25000"
click at [314, 299] on button "确 定" at bounding box center [312, 301] width 29 height 14
click at [145, 42] on div "会员列表" at bounding box center [148, 41] width 25 height 17
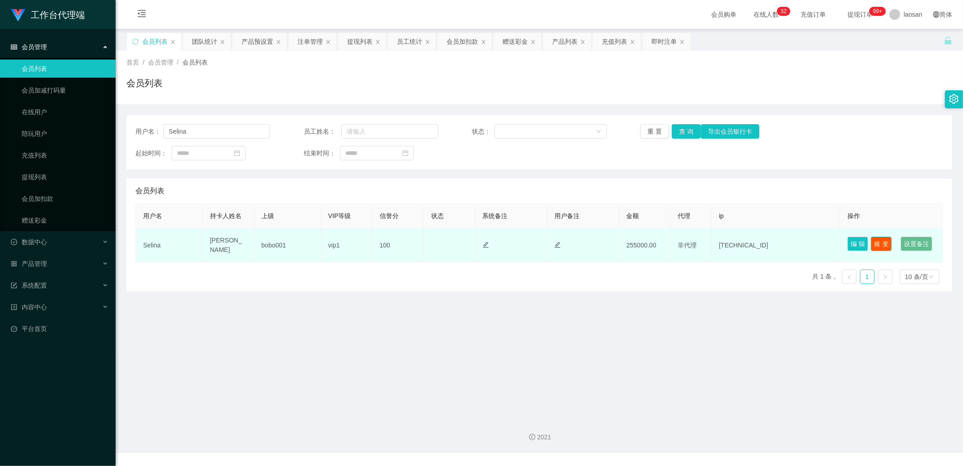
click at [875, 240] on button "账 变" at bounding box center [880, 243] width 21 height 14
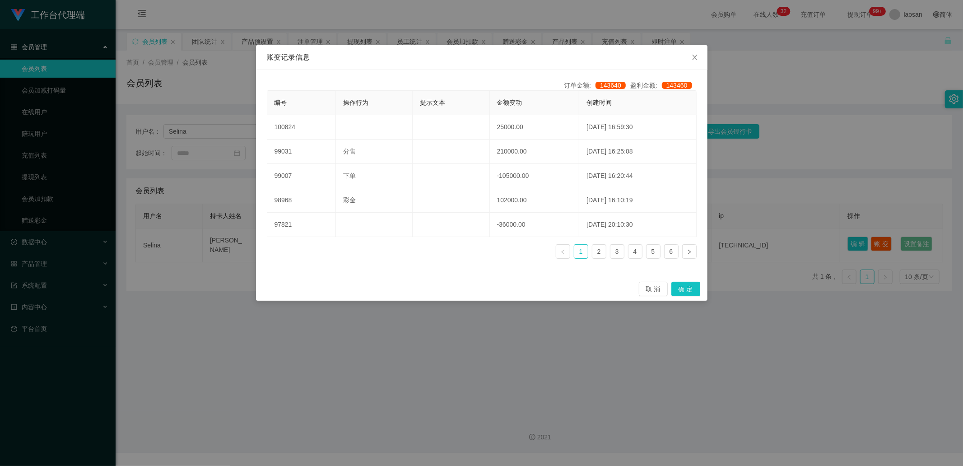
click at [780, 103] on div "账变记录信息 订单金额: 143640 盈利金额: 143460 编号 操作行为 提示文本 金额变动 创建时间 100824 25000.00 [DATE] …" at bounding box center [481, 233] width 963 height 466
